Goal: Check status

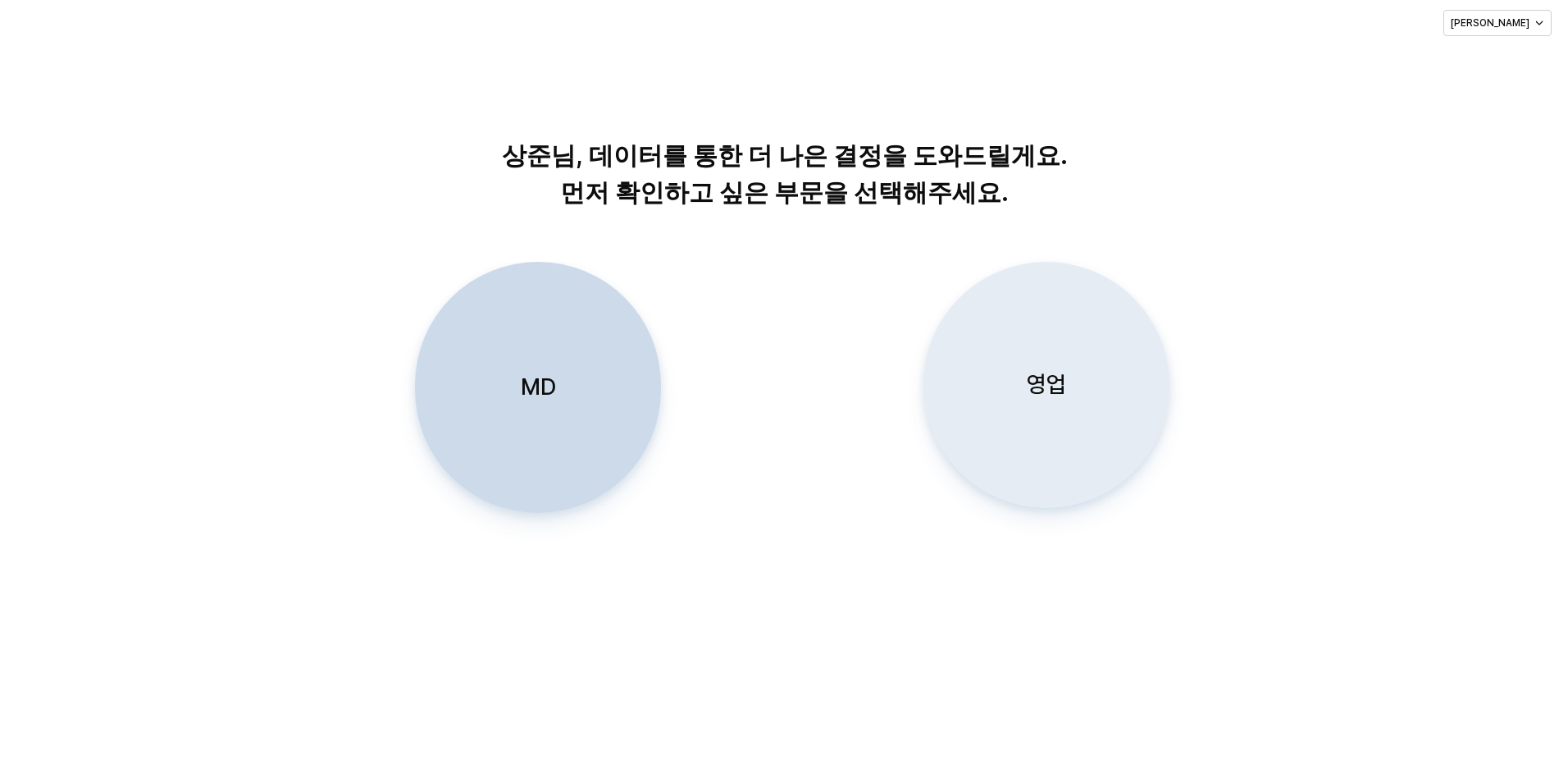
click at [1122, 375] on div "영업" at bounding box center [1046, 385] width 231 height 245
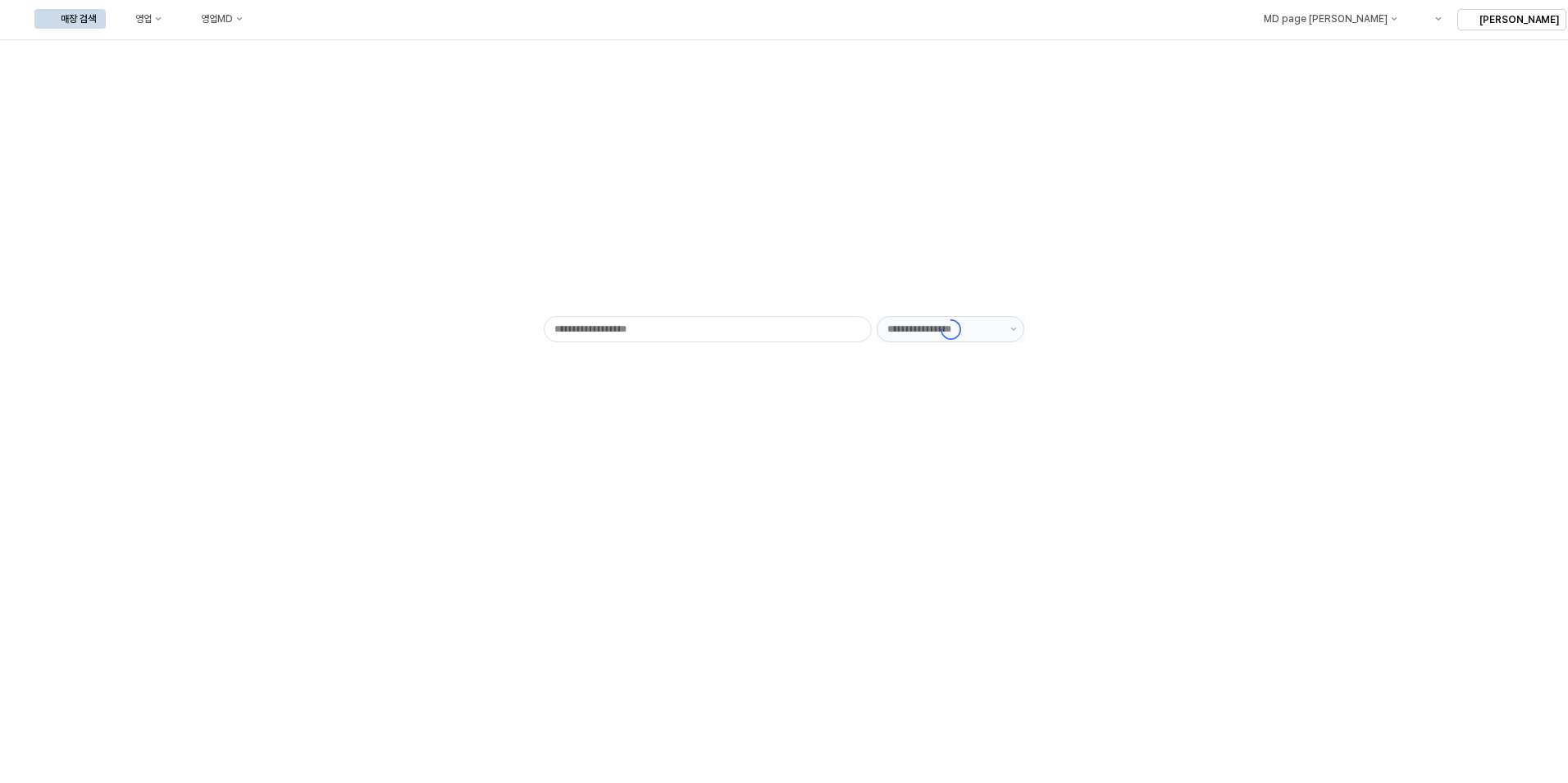
type input "******"
click at [252, 7] on div "매장 검색 영업 영업MD" at bounding box center [144, 19] width 218 height 35
click at [152, 15] on div "영업" at bounding box center [143, 18] width 16 height 11
click at [302, 47] on div "목표매출 달성현황" at bounding box center [323, 49] width 87 height 13
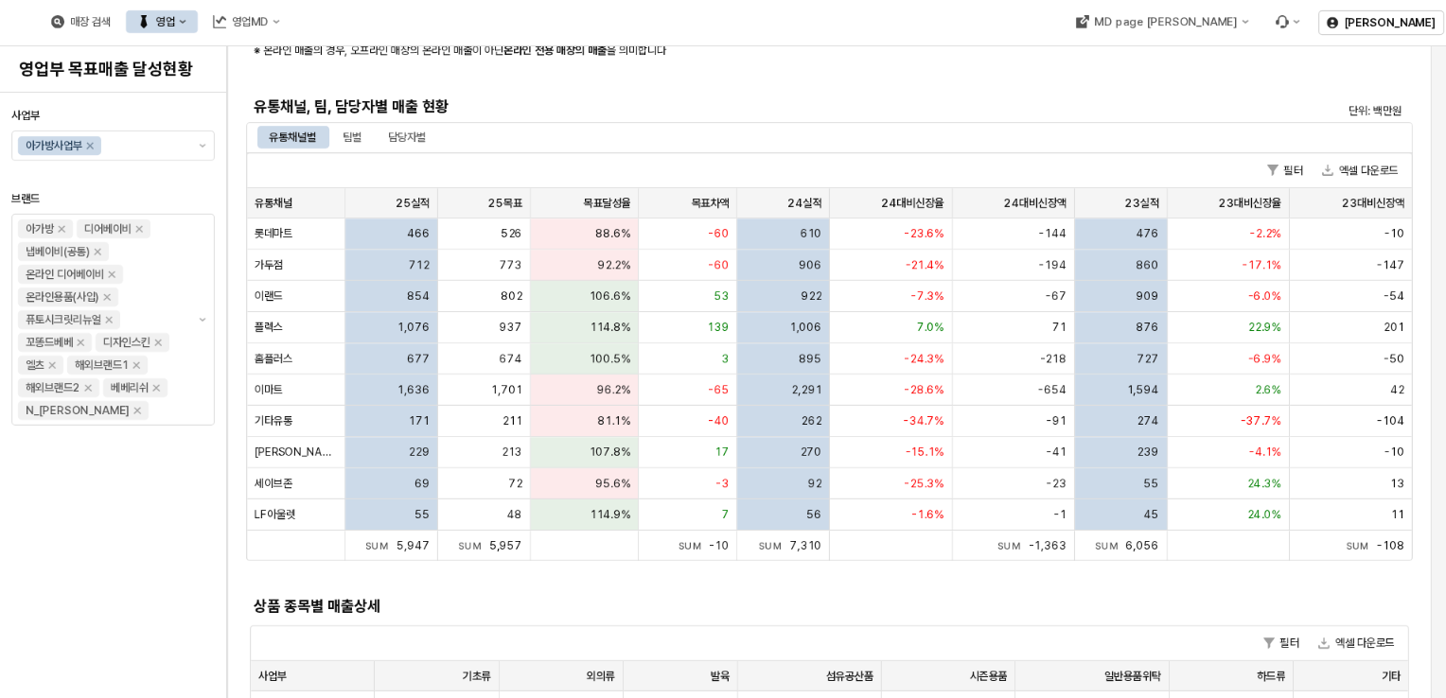
scroll to position [473, 0]
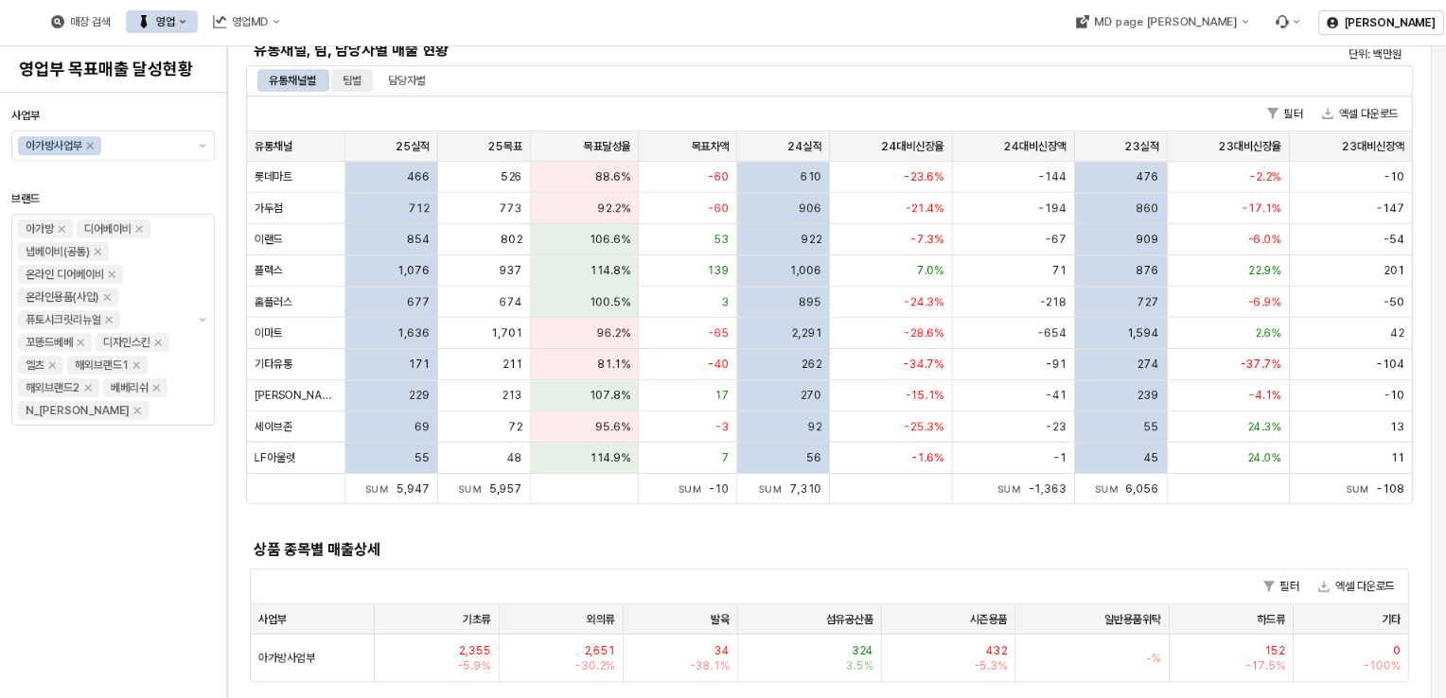
click at [361, 75] on div "팀별" at bounding box center [352, 80] width 19 height 23
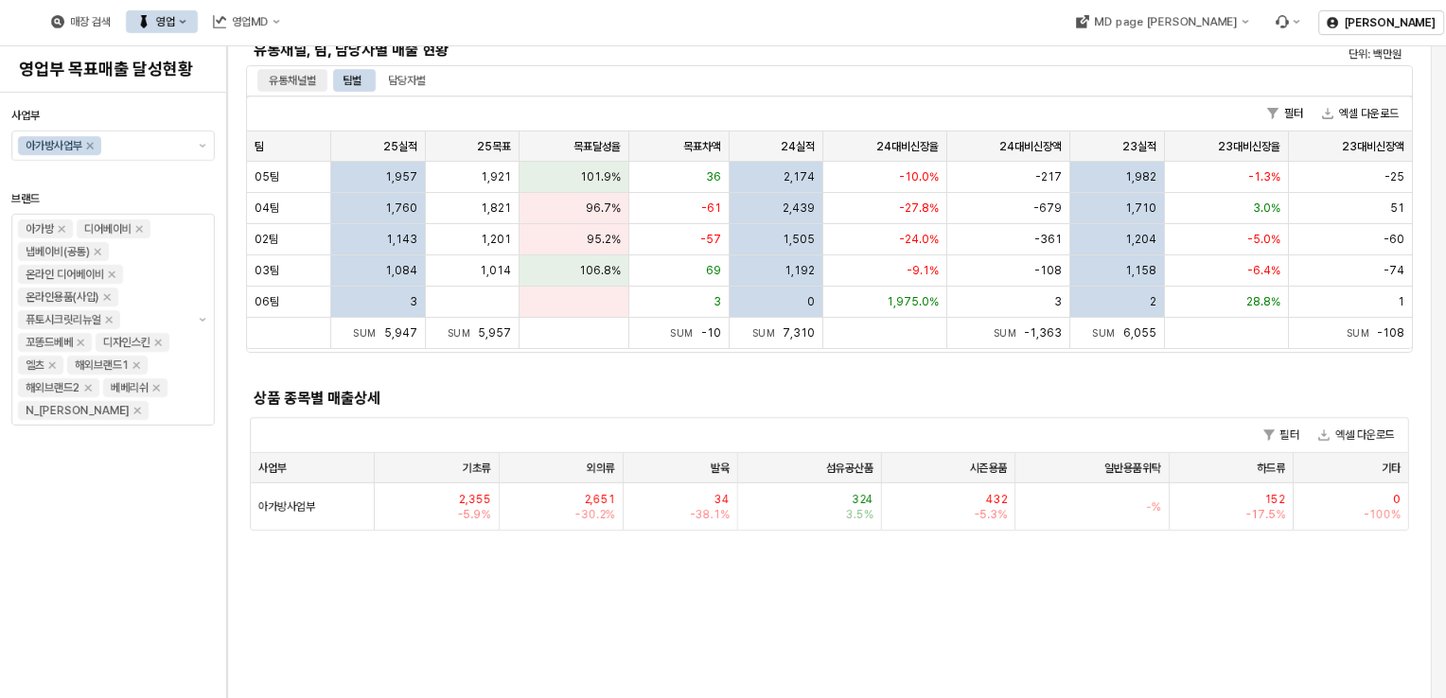
click at [292, 79] on div "유통채널별" at bounding box center [292, 80] width 47 height 23
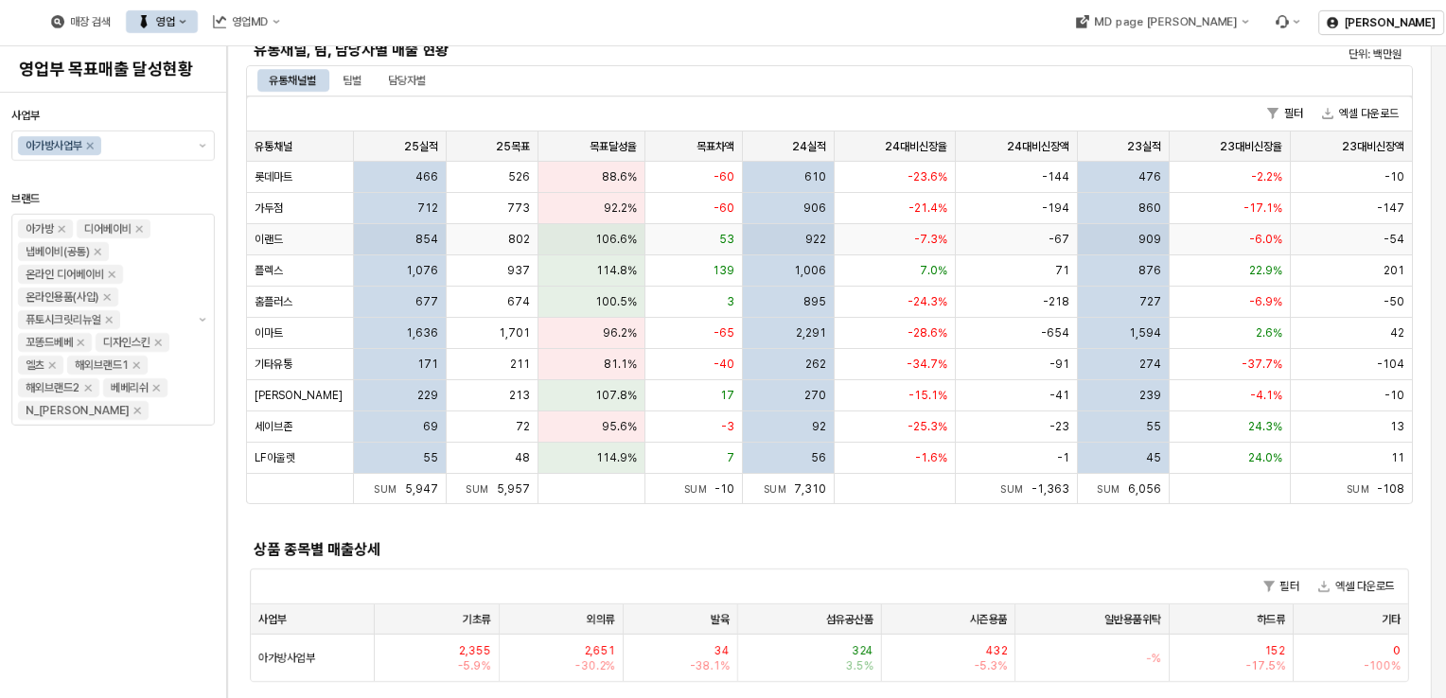
click at [317, 226] on div "이랜드" at bounding box center [300, 239] width 107 height 31
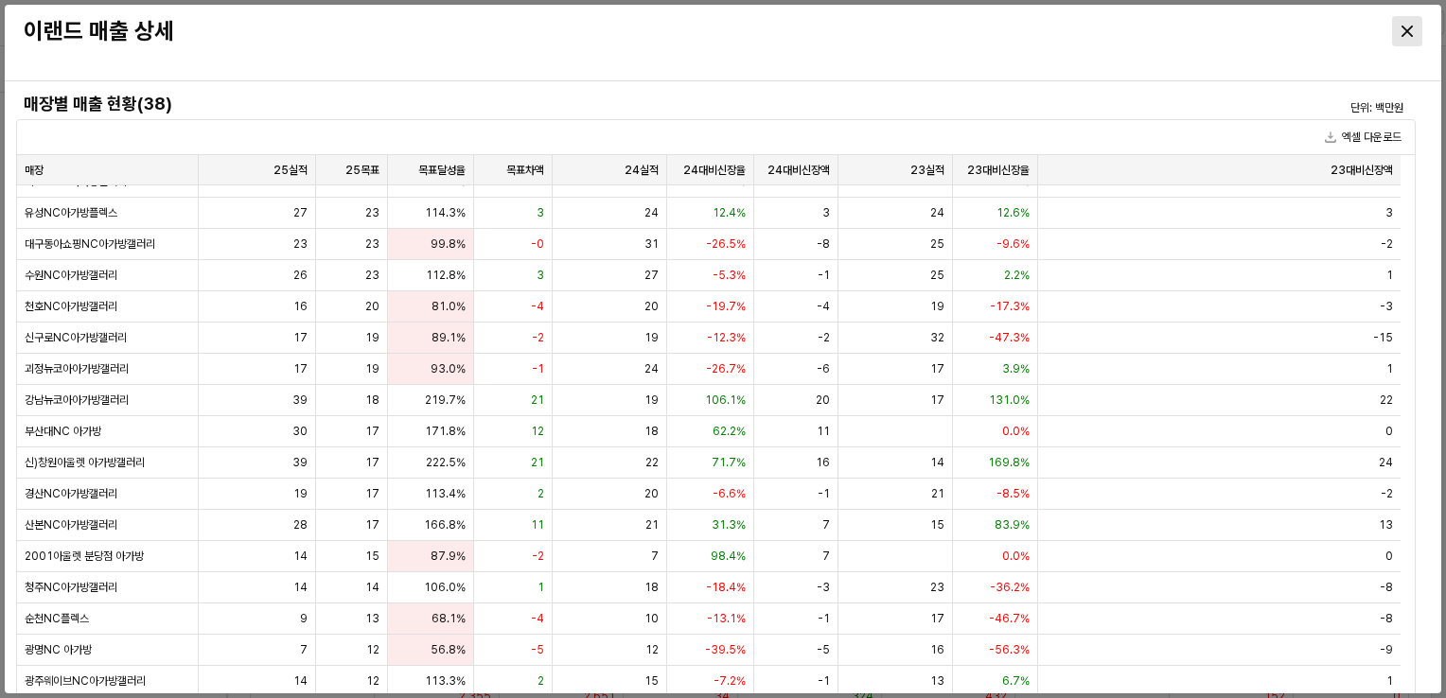
click at [1408, 28] on icon "Close" at bounding box center [1406, 31] width 11 height 11
